Goal: Complete application form

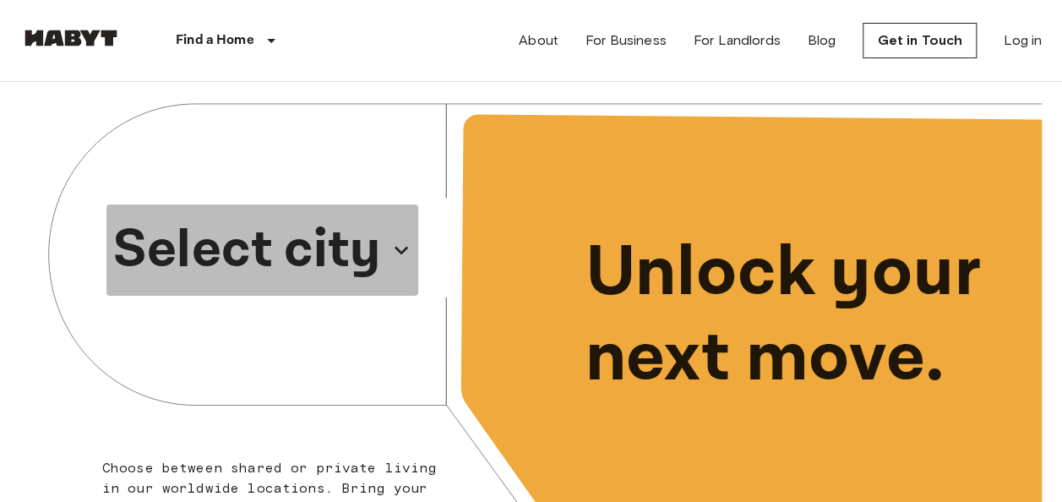
click at [350, 242] on p "Select city" at bounding box center [247, 249] width 268 height 81
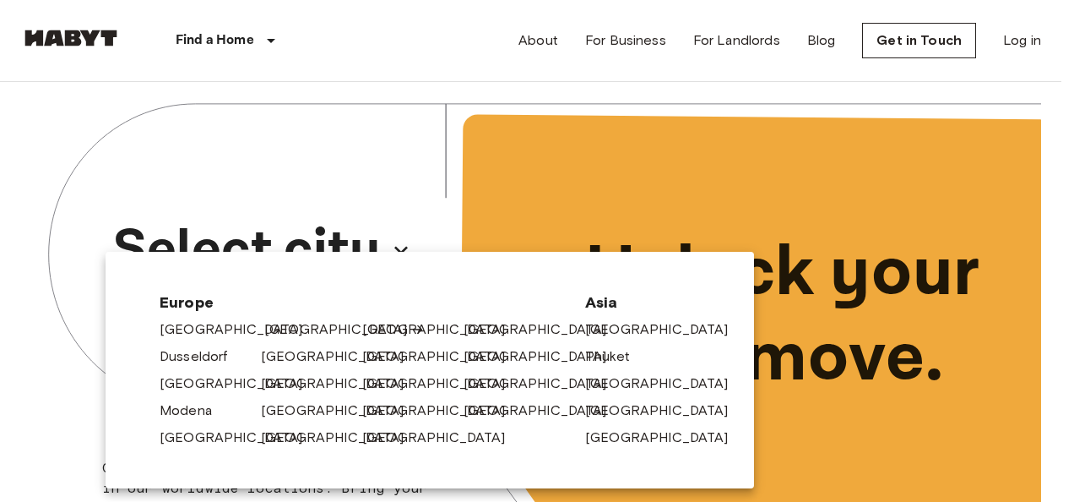
click at [262, 325] on div "[GEOGRAPHIC_DATA]" at bounding box center [304, 325] width 101 height 27
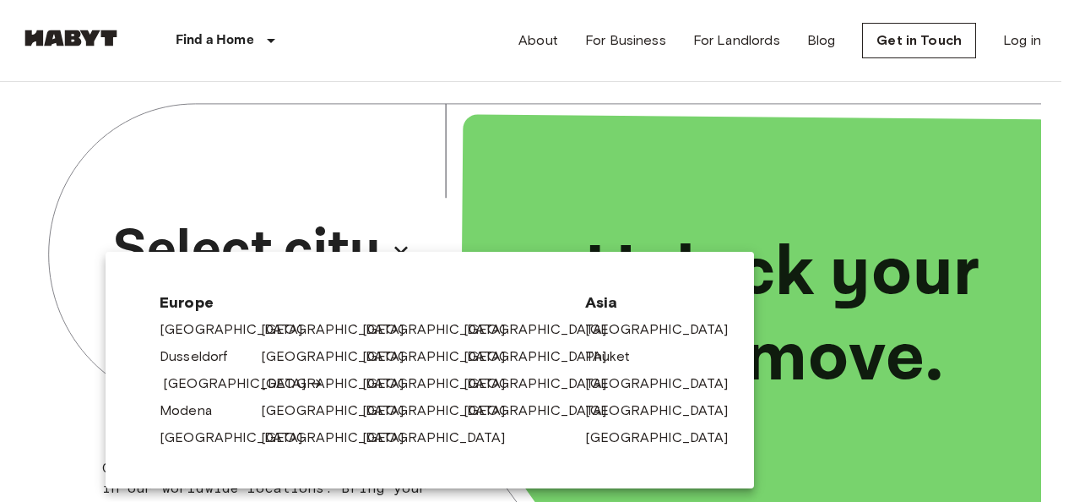
click at [182, 378] on link "[GEOGRAPHIC_DATA]" at bounding box center [243, 383] width 160 height 20
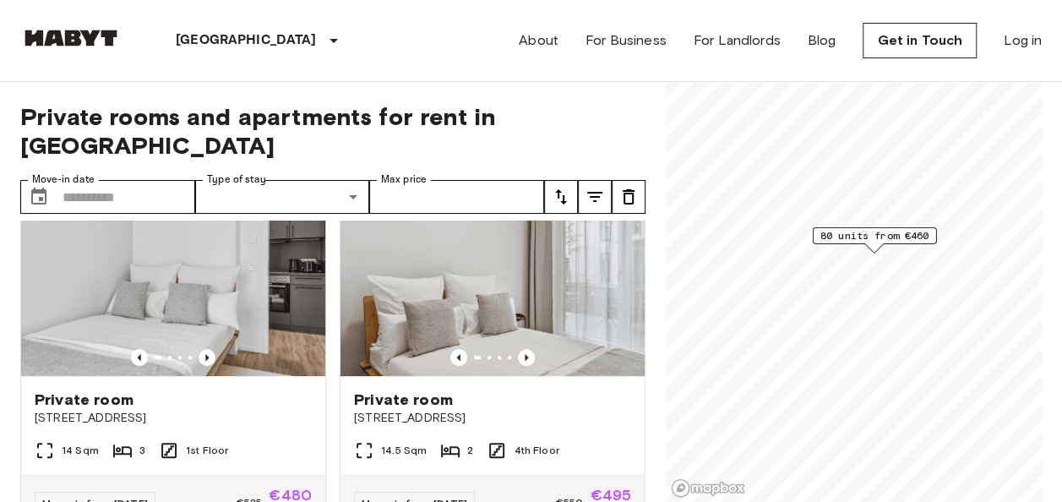
scroll to position [434, 0]
click at [518, 350] on icon "Previous image" at bounding box center [526, 358] width 17 height 17
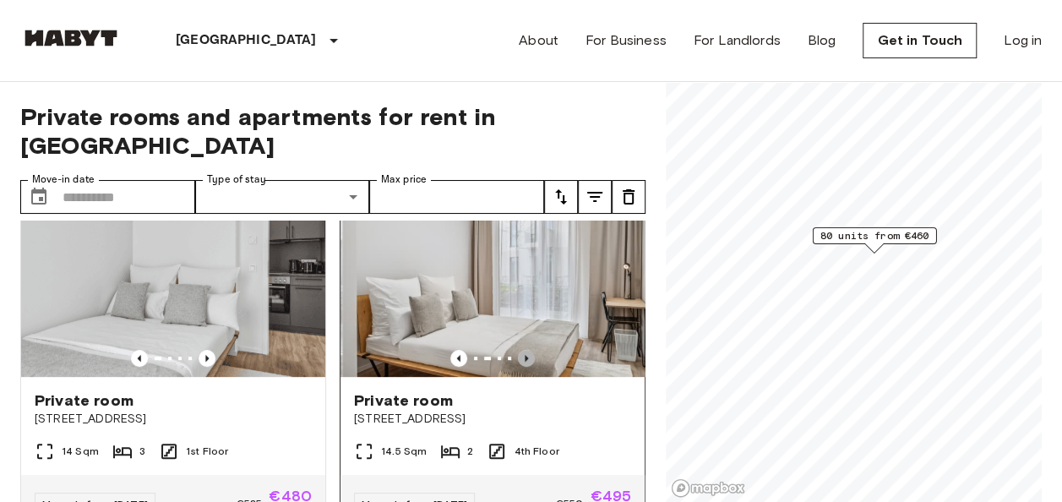
click at [518, 350] on icon "Previous image" at bounding box center [526, 358] width 17 height 17
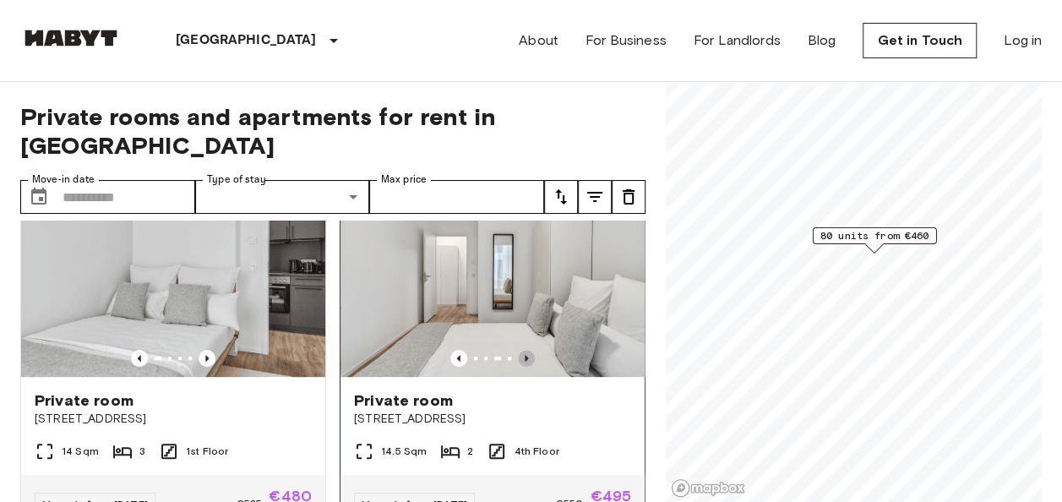
click at [518, 350] on icon "Previous image" at bounding box center [526, 358] width 17 height 17
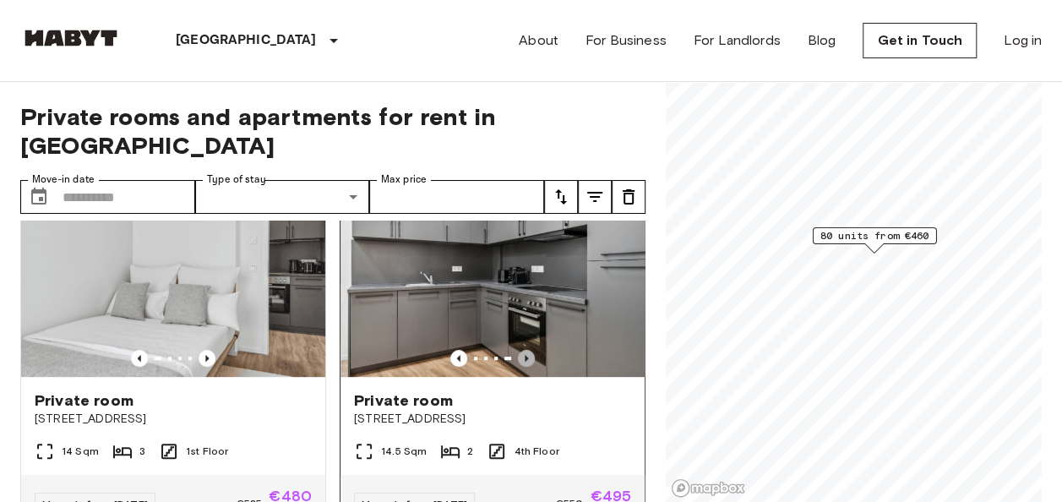
click at [518, 350] on icon "Previous image" at bounding box center [526, 358] width 17 height 17
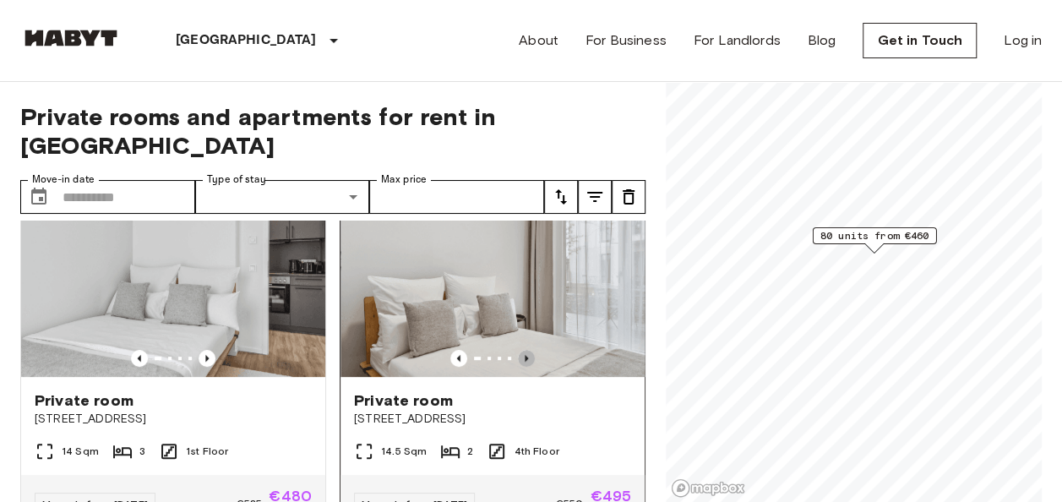
click at [518, 350] on icon "Previous image" at bounding box center [526, 358] width 17 height 17
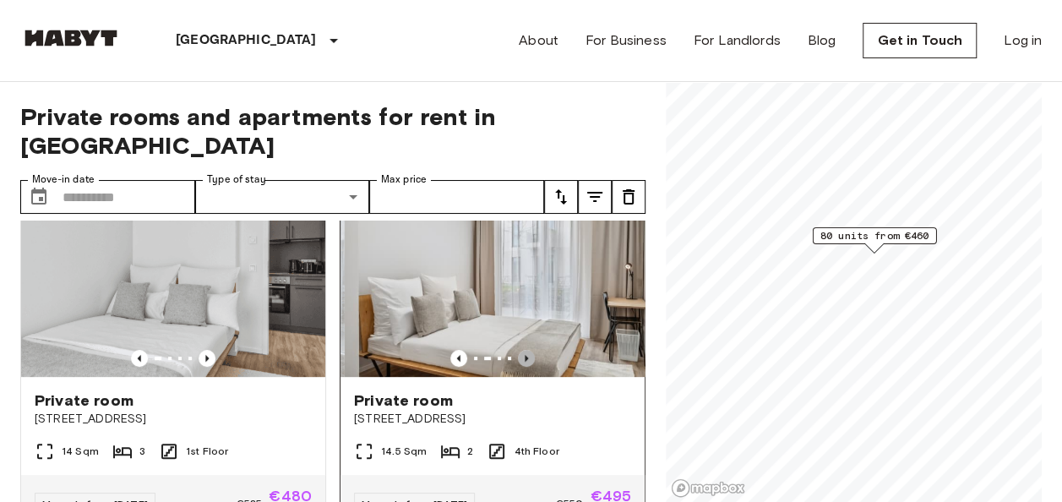
click at [518, 350] on icon "Previous image" at bounding box center [526, 358] width 17 height 17
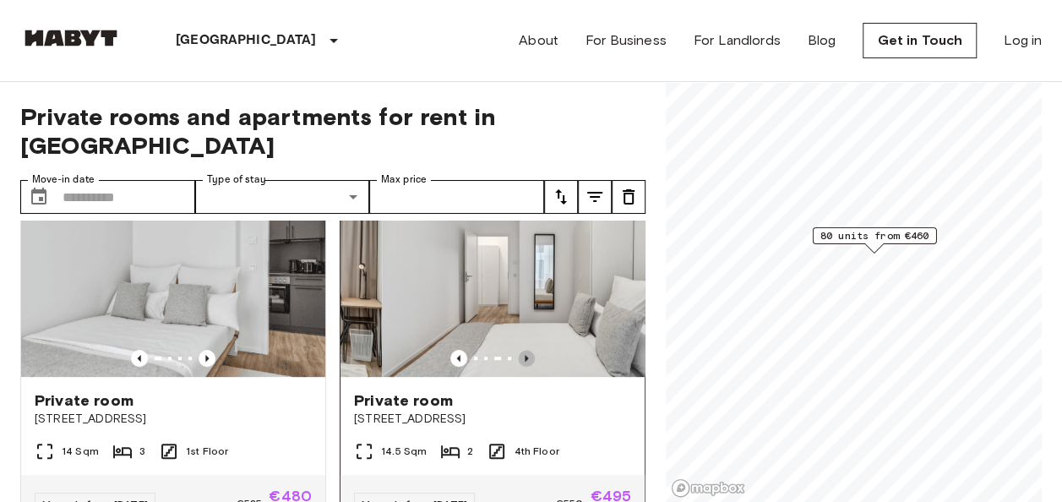
click at [518, 350] on icon "Previous image" at bounding box center [526, 358] width 17 height 17
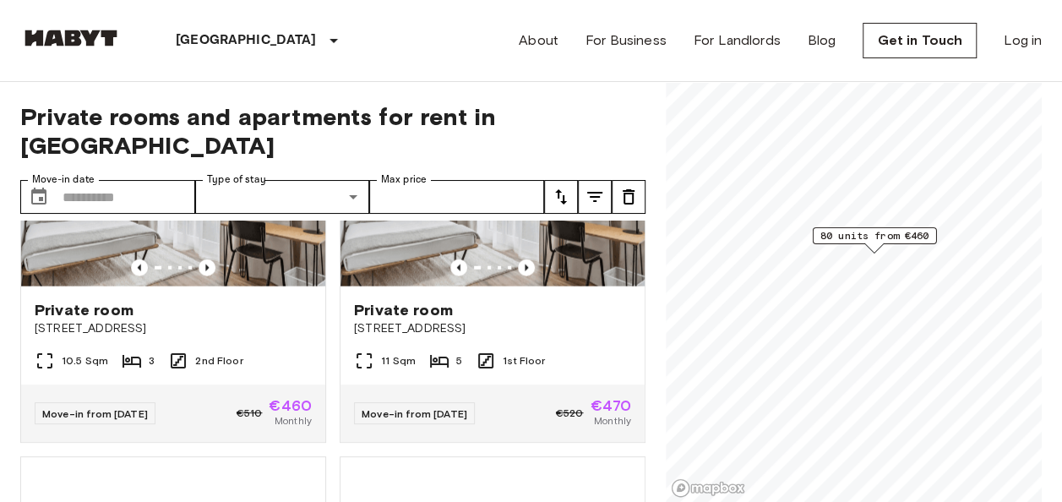
scroll to position [2008, 0]
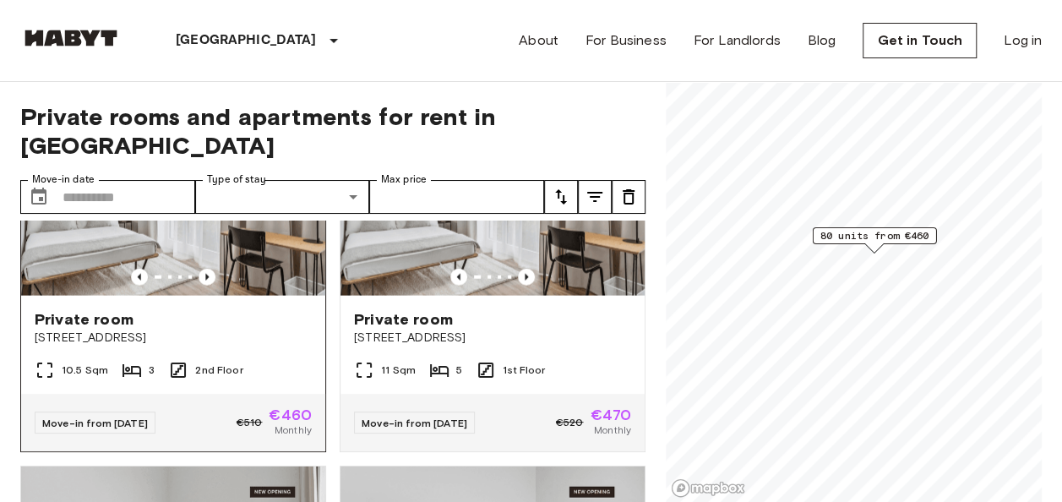
click at [228, 345] on span "[STREET_ADDRESS]" at bounding box center [173, 337] width 277 height 17
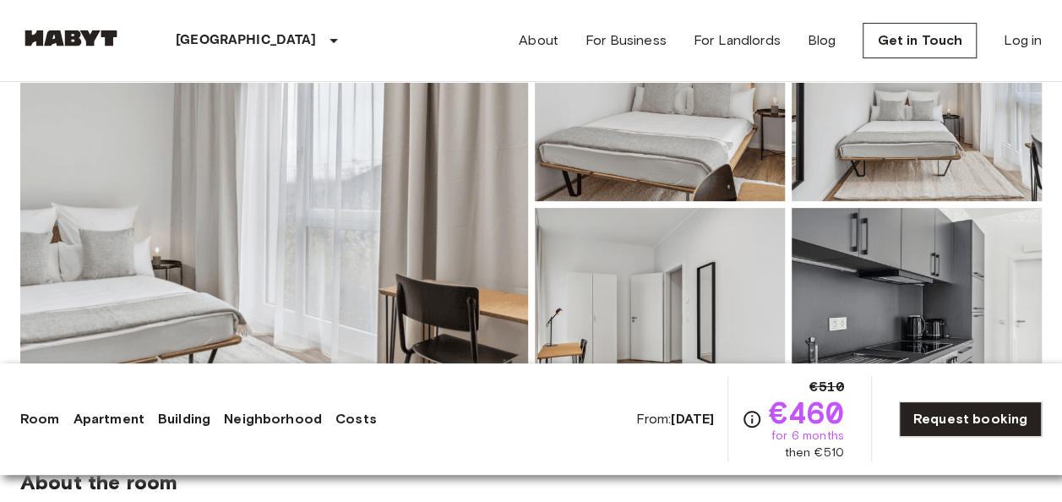
scroll to position [254, 0]
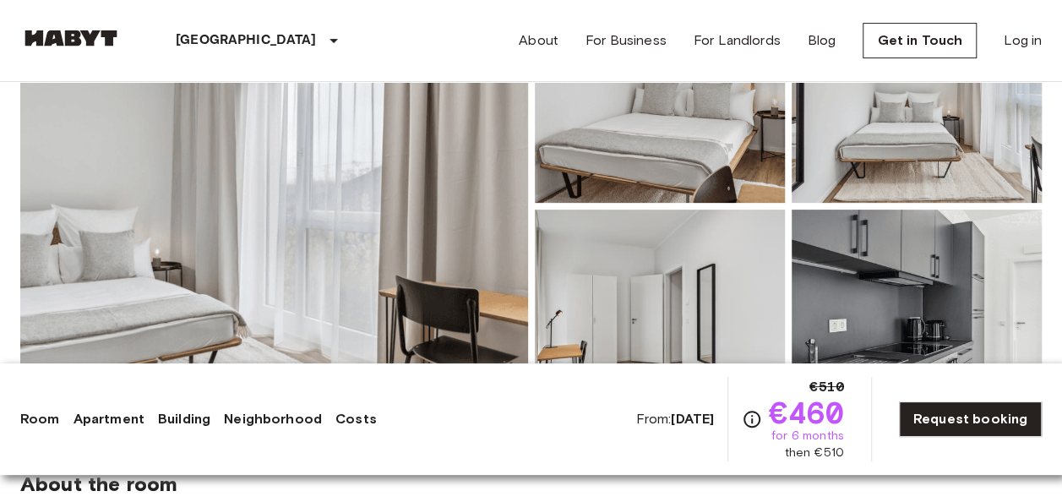
click at [588, 225] on img at bounding box center [660, 319] width 250 height 221
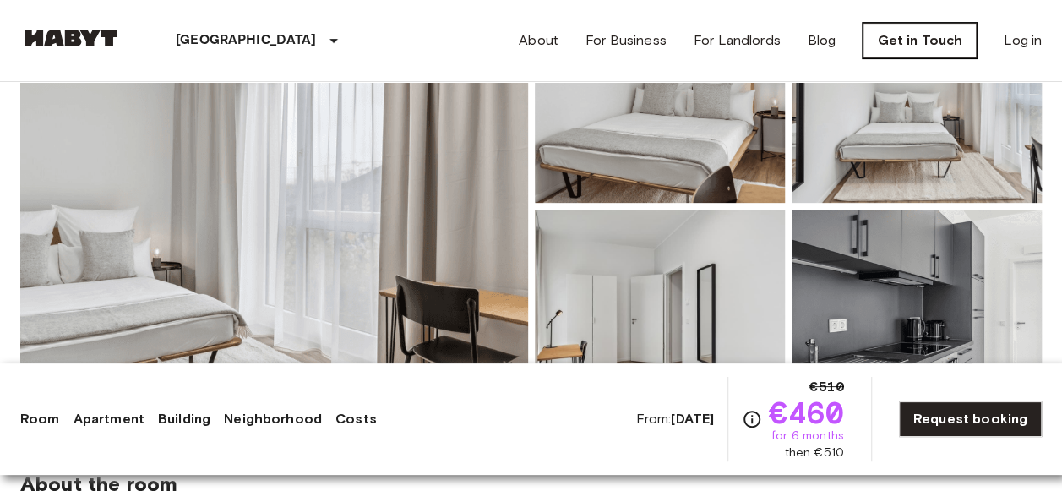
click at [926, 40] on link "Get in Touch" at bounding box center [919, 40] width 114 height 35
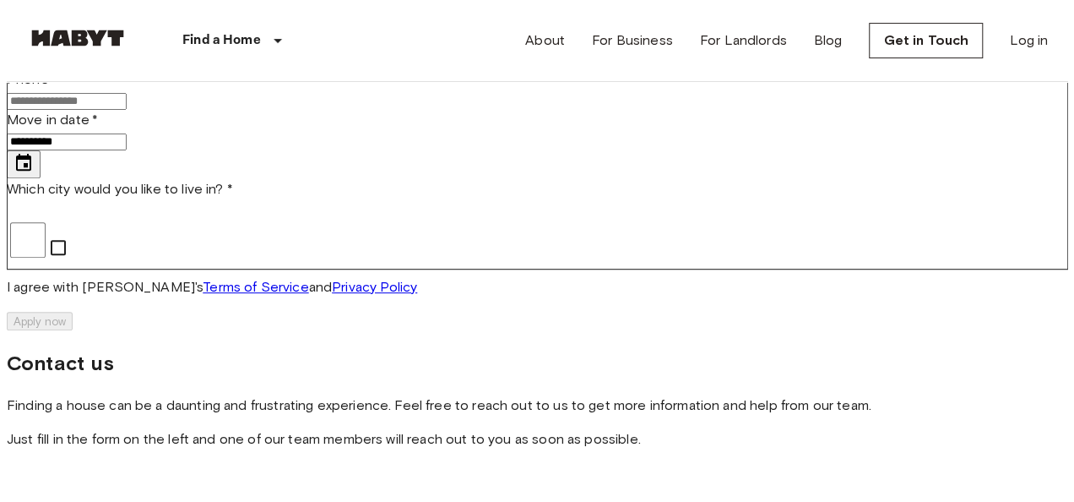
scroll to position [228, 0]
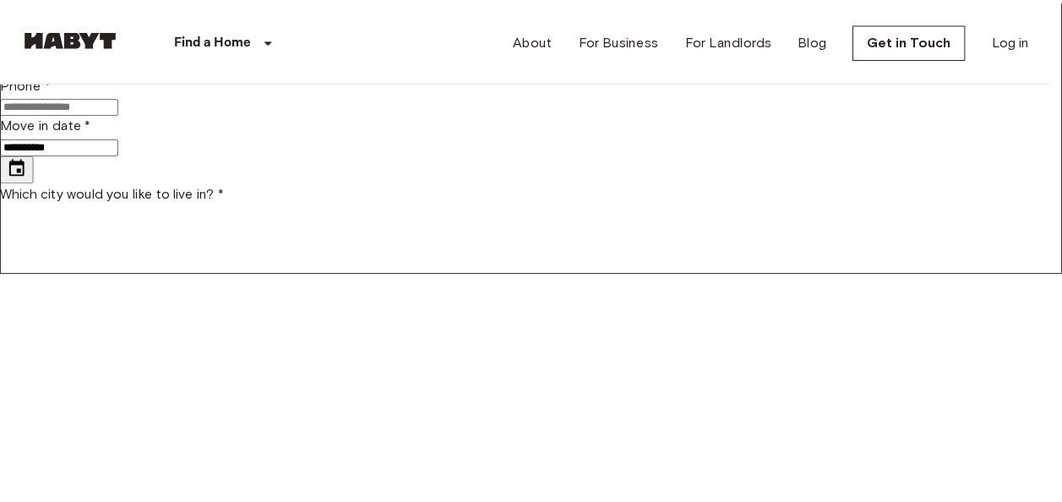
scroll to position [0, 0]
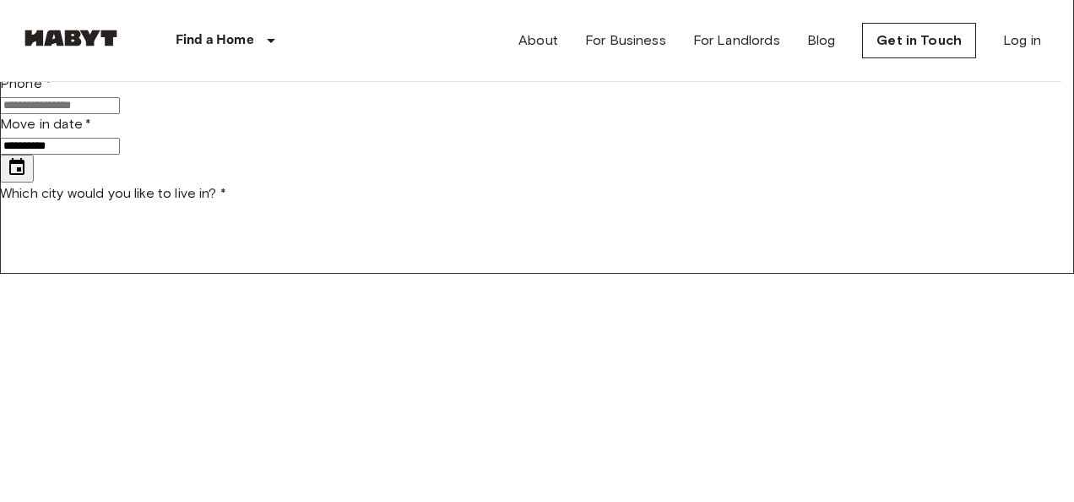
type input "******"
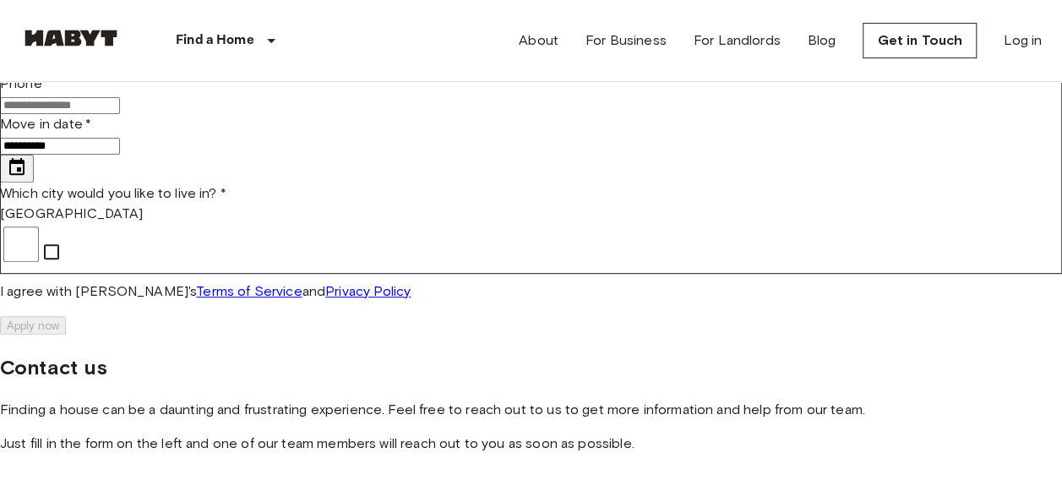
type input "******"
type input "**********"
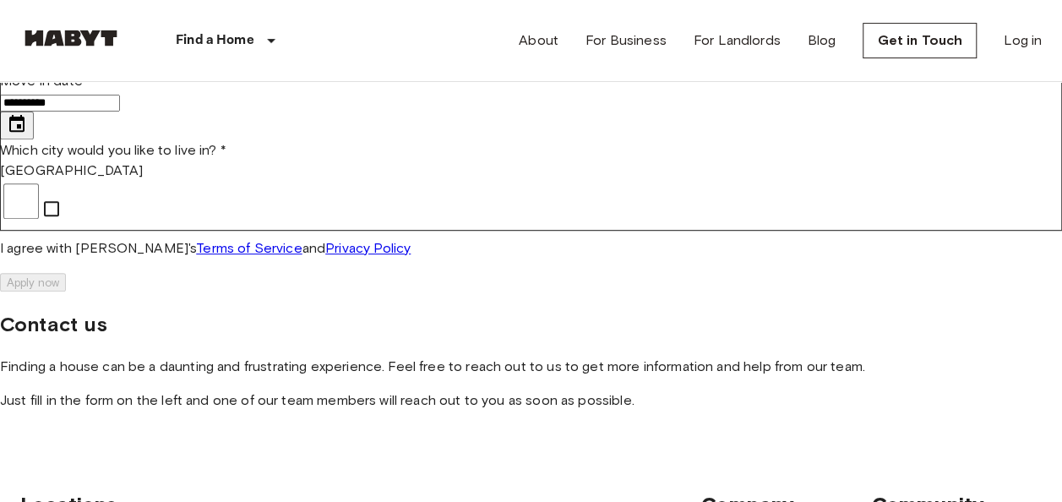
scroll to position [276, 0]
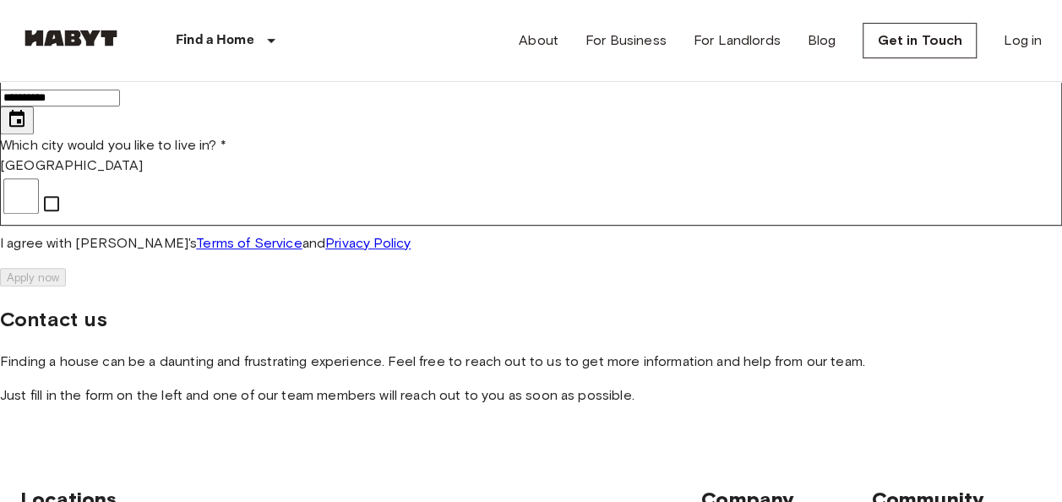
click at [24, 127] on icon "Choose date, selected date is Sep 16, 2025" at bounding box center [16, 118] width 15 height 17
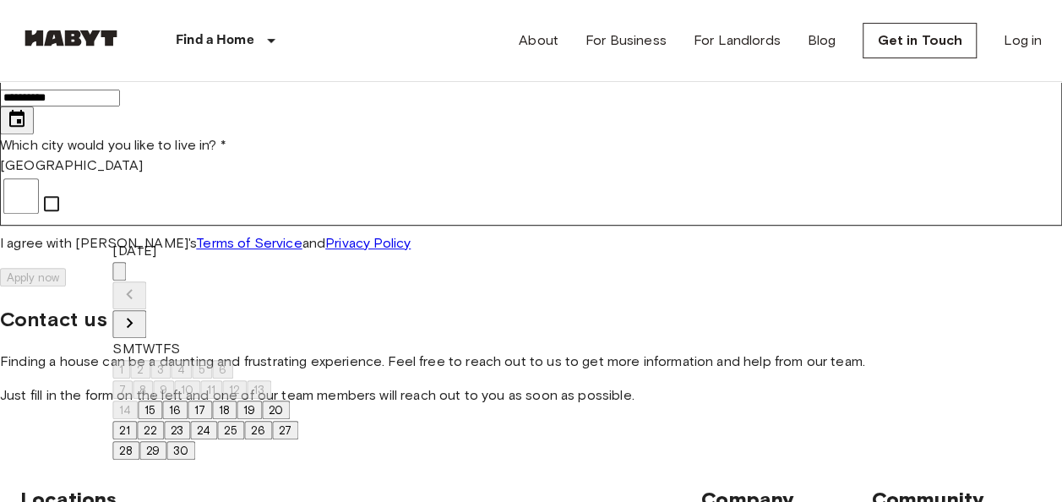
click at [298, 266] on div "September 2025" at bounding box center [205, 290] width 186 height 98
click at [146, 310] on button "Next month" at bounding box center [129, 324] width 34 height 28
click at [130, 360] on button "1" at bounding box center [121, 369] width 18 height 19
type input "**********"
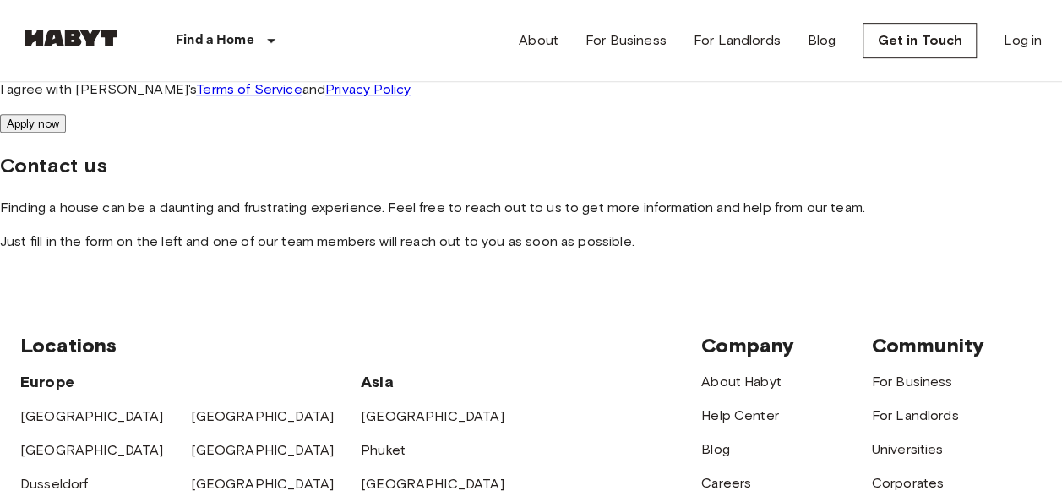
scroll to position [207, 0]
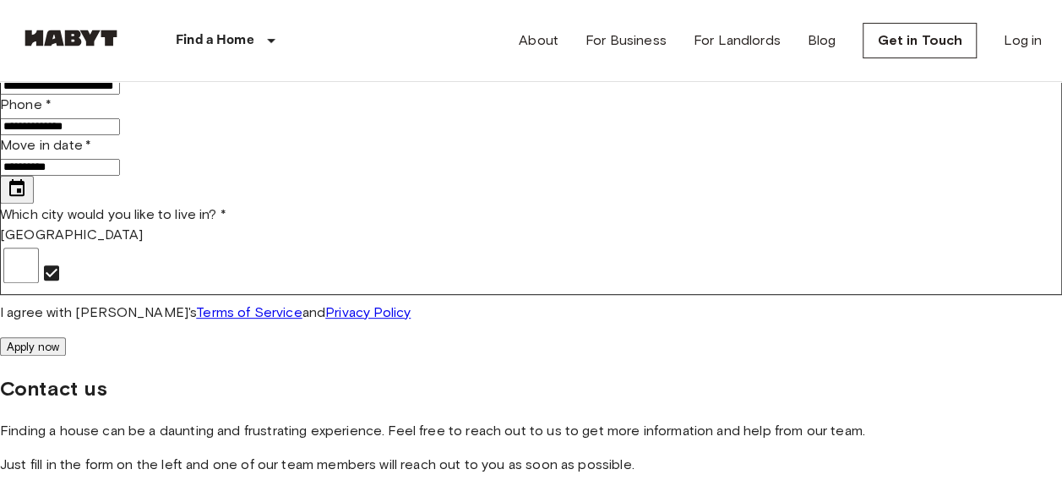
click at [66, 342] on button "Apply now" at bounding box center [33, 346] width 66 height 19
